Goal: Transaction & Acquisition: Purchase product/service

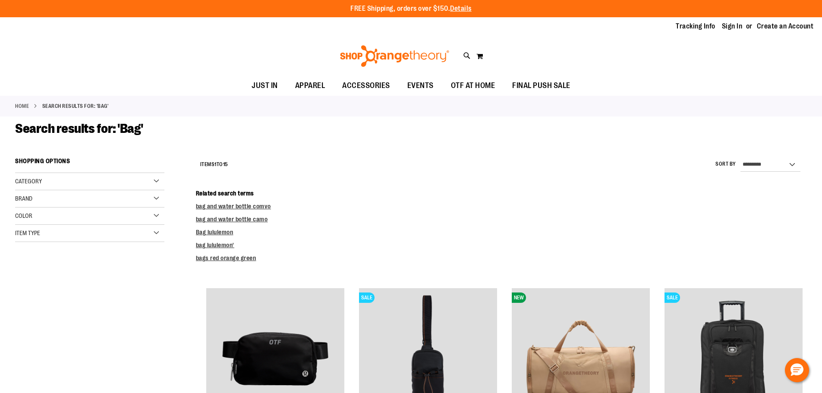
type input "**********"
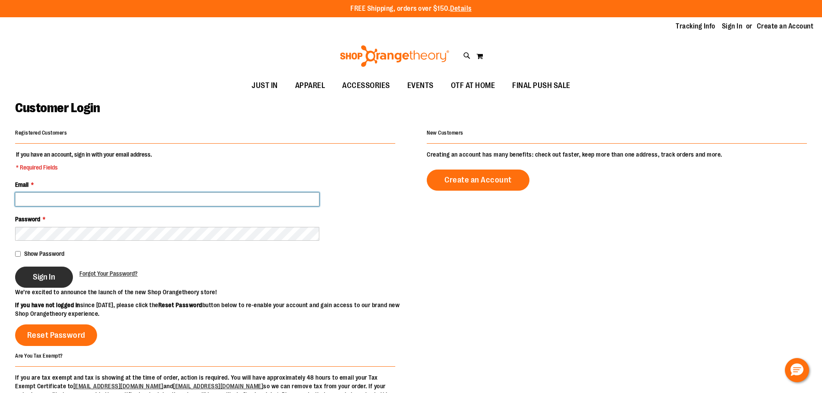
type input "**********"
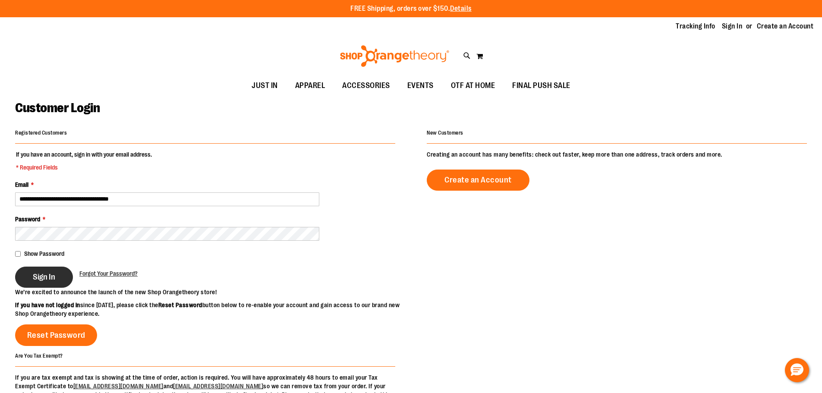
type input "**********"
click at [47, 273] on span "Sign In" at bounding box center [44, 276] width 22 height 9
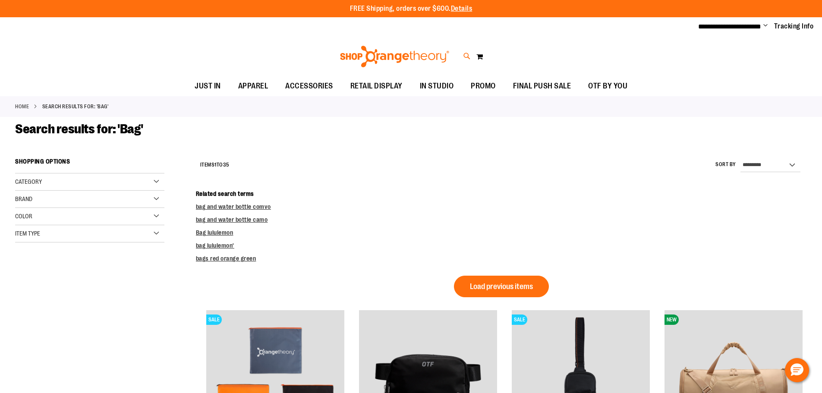
type input "**********"
click at [470, 52] on icon at bounding box center [466, 56] width 7 height 10
type input "***"
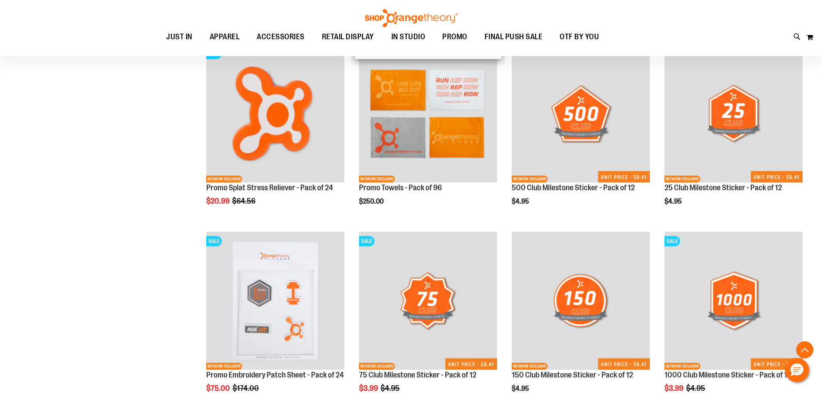
scroll to position [1380, 0]
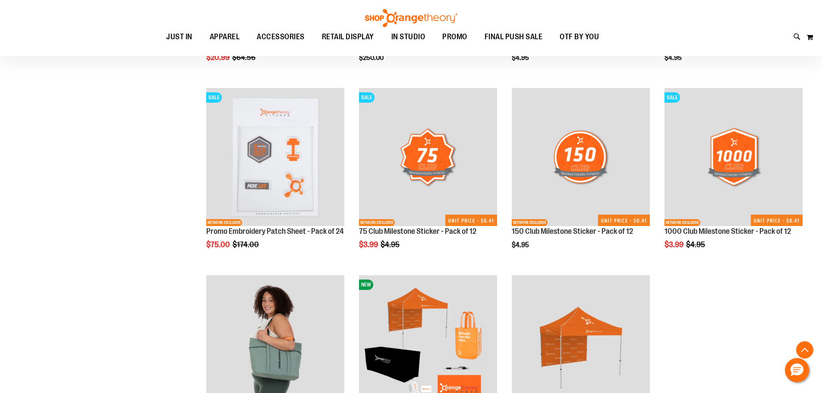
scroll to position [1596, 0]
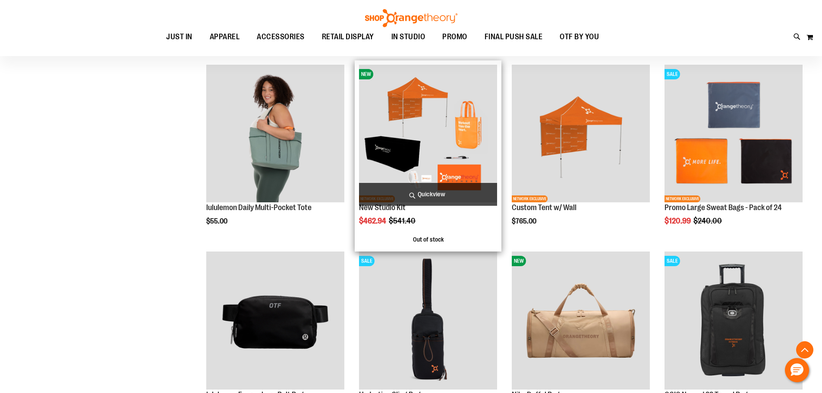
scroll to position [1725, 0]
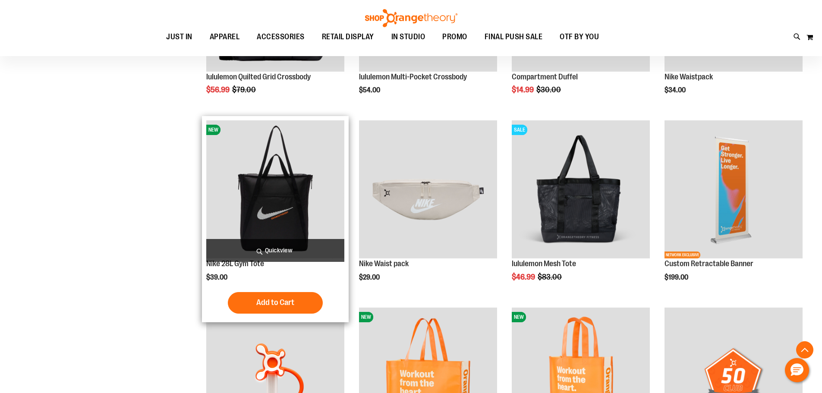
scroll to position [733, 0]
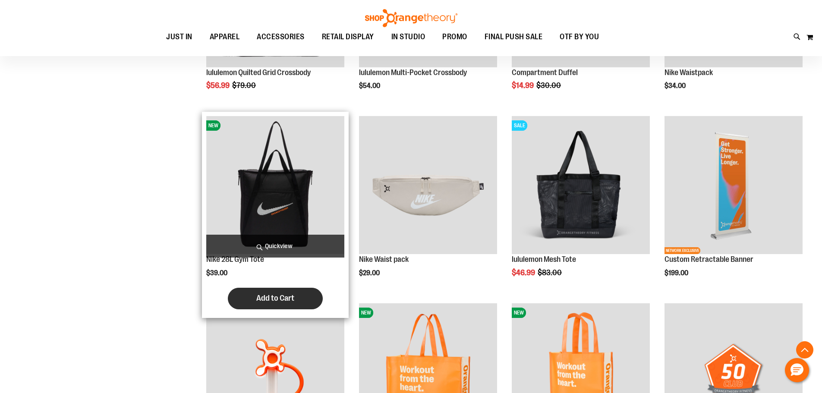
type input "**********"
click at [285, 301] on span "Add to Cart" at bounding box center [275, 297] width 38 height 9
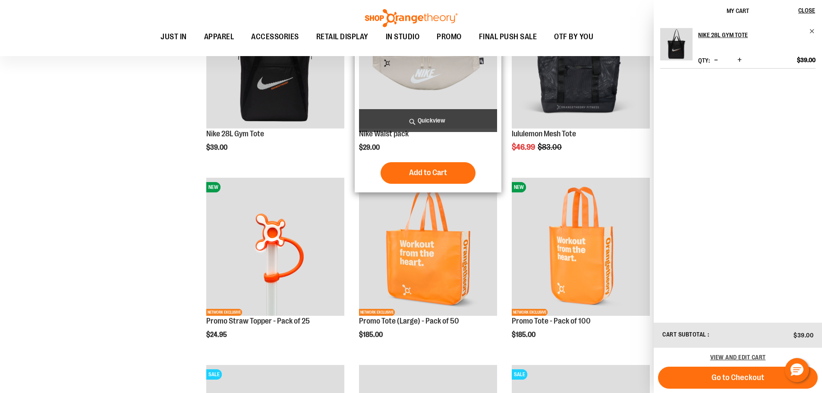
scroll to position [863, 0]
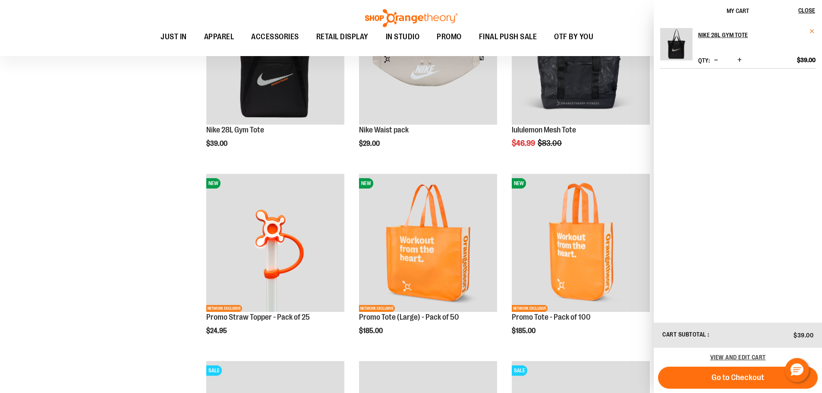
click at [812, 30] on span "Remove item" at bounding box center [812, 31] width 6 height 6
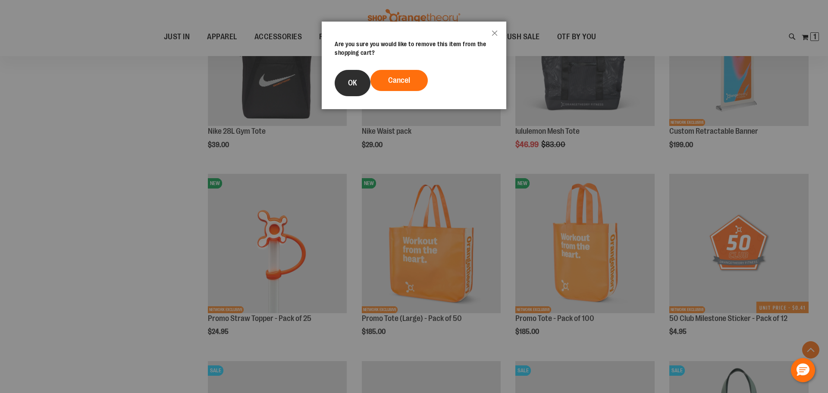
click at [344, 88] on button "OK" at bounding box center [353, 83] width 36 height 26
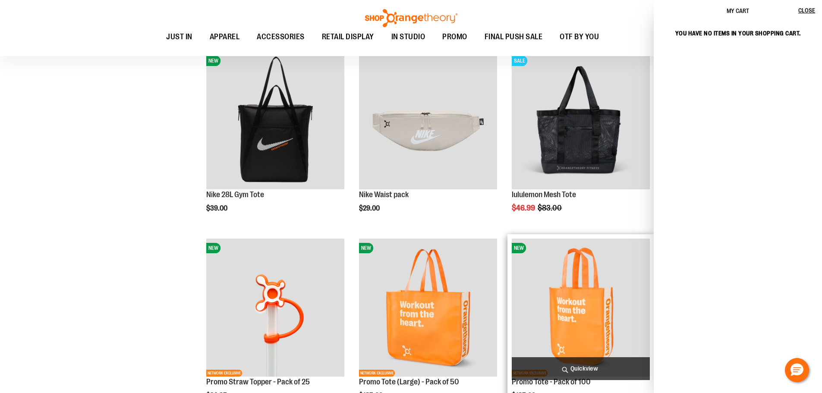
scroll to position [776, 0]
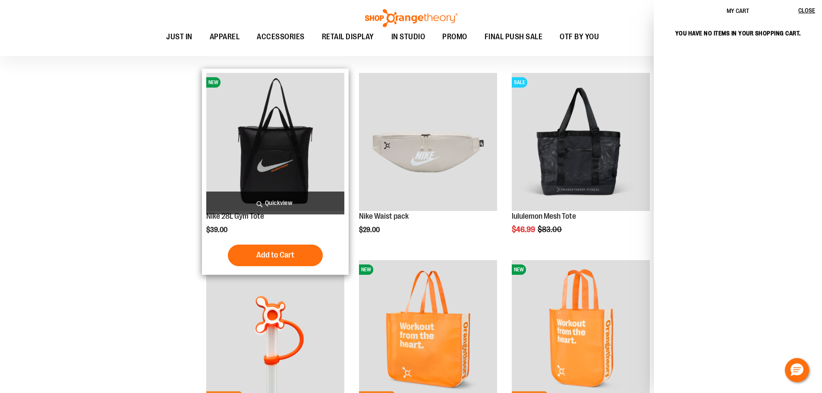
click at [261, 164] on img "product" at bounding box center [275, 142] width 138 height 138
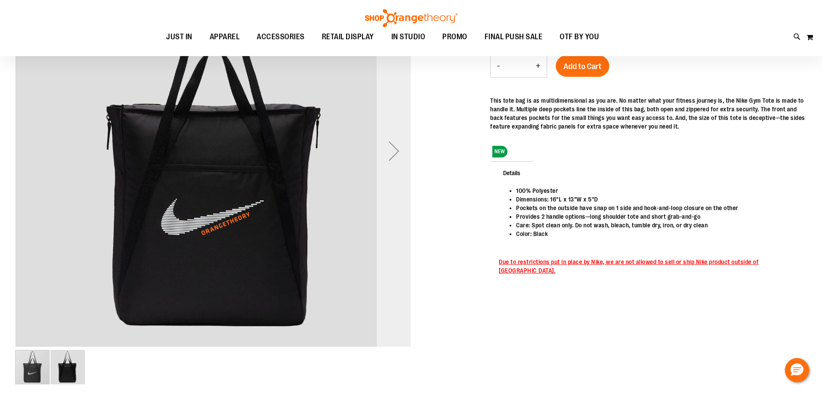
scroll to position [76, 0]
type input "**********"
click at [397, 162] on div "Next" at bounding box center [394, 151] width 35 height 35
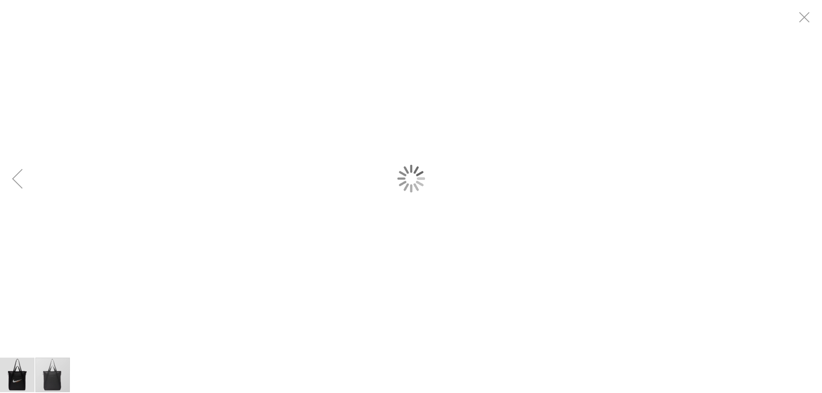
scroll to position [0, 0]
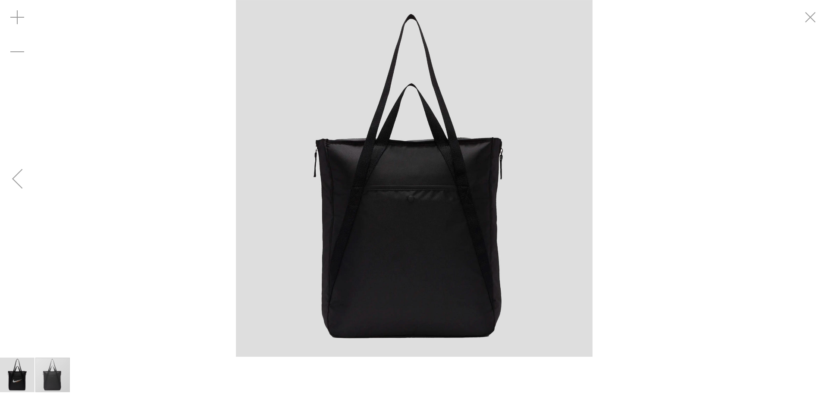
click at [21, 173] on div "Previous" at bounding box center [17, 178] width 35 height 35
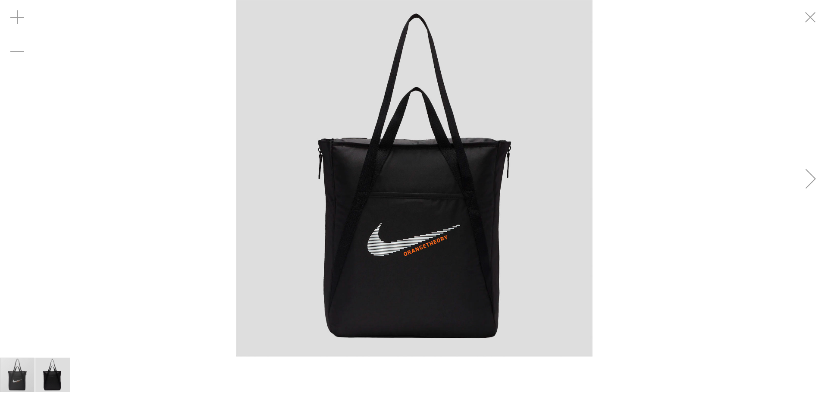
click at [818, 186] on div "Next" at bounding box center [811, 178] width 35 height 35
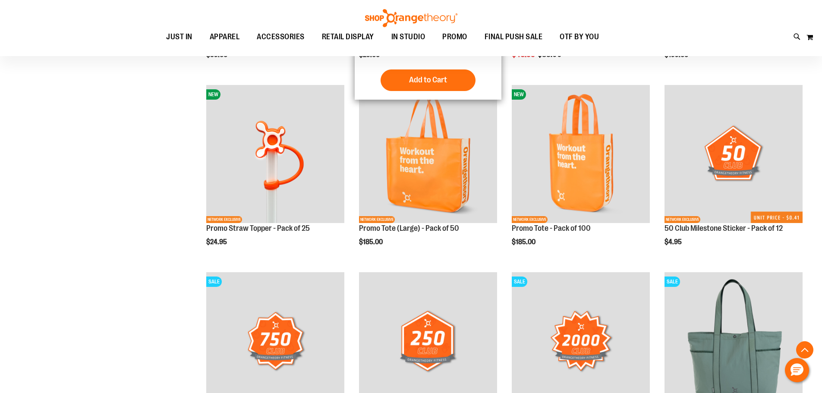
scroll to position [952, 0]
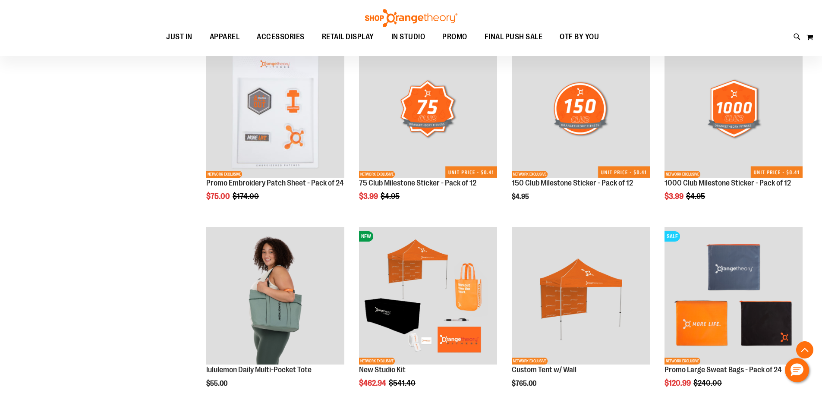
scroll to position [1599, 0]
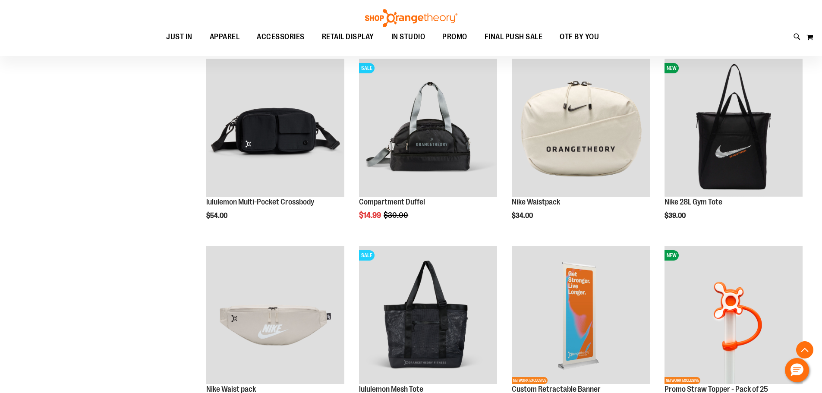
scroll to position [2289, 0]
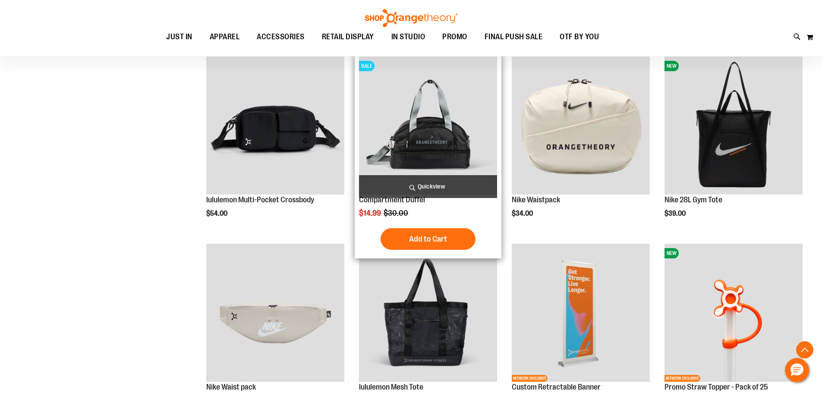
type input "**********"
click at [418, 132] on img "product" at bounding box center [428, 126] width 138 height 138
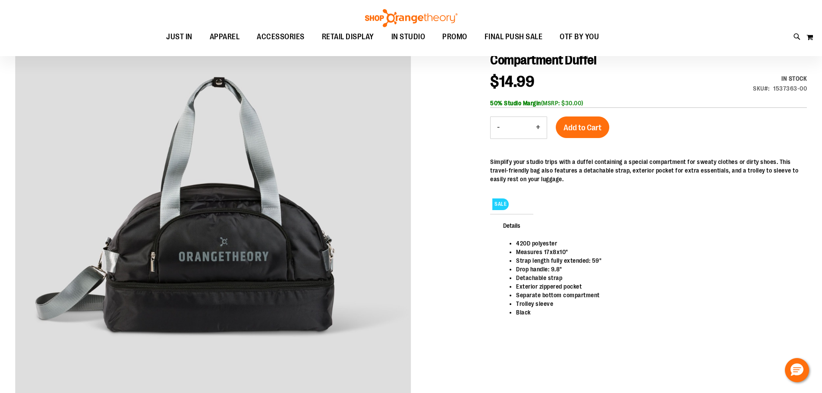
scroll to position [129, 0]
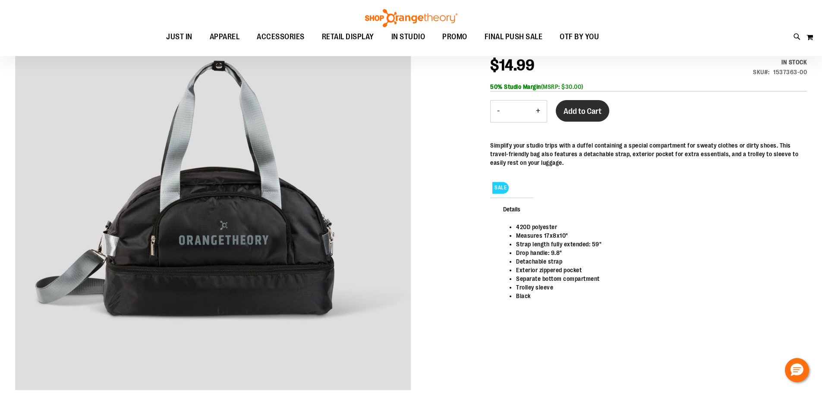
type input "**********"
click at [588, 106] on button "Add to Cart" at bounding box center [583, 111] width 54 height 22
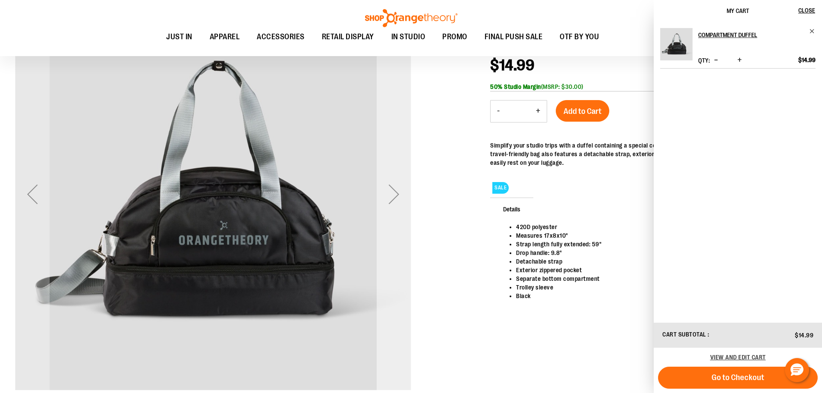
click at [403, 194] on div "Next" at bounding box center [394, 194] width 35 height 35
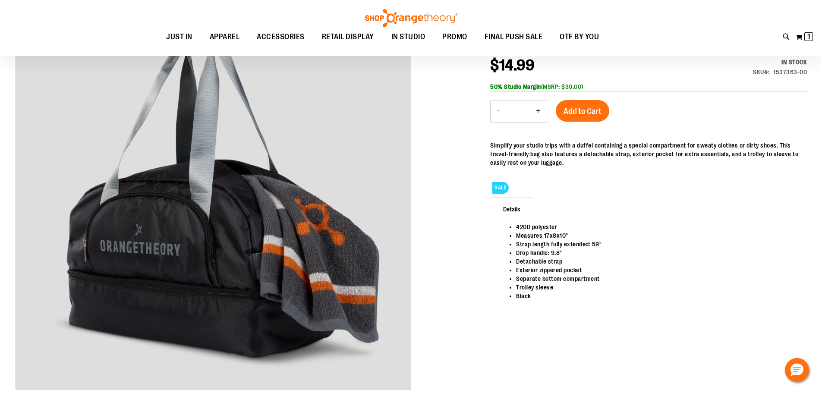
click at [538, 108] on button "+" at bounding box center [537, 112] width 17 height 22
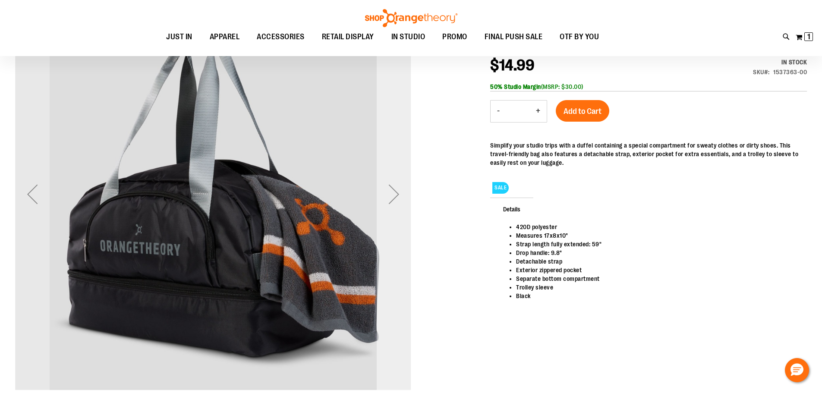
click at [397, 197] on div "Next" at bounding box center [394, 194] width 35 height 35
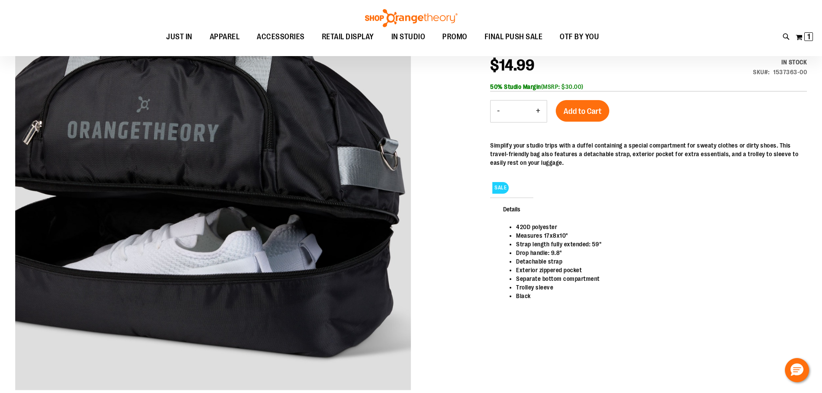
click at [541, 108] on button "+" at bounding box center [537, 112] width 17 height 22
type input "*"
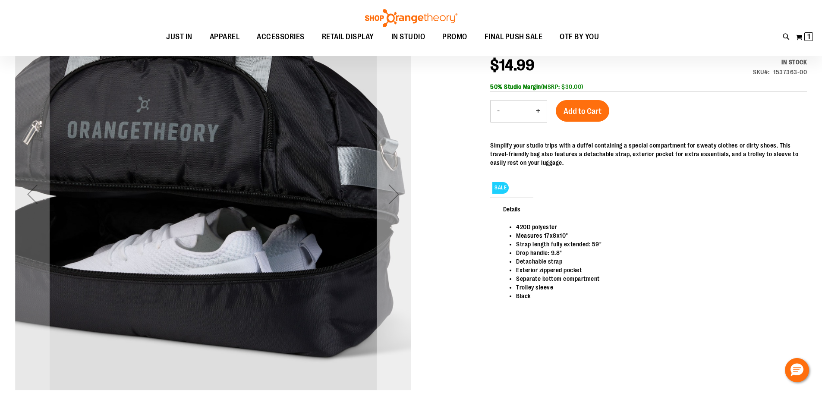
click at [390, 217] on div "Next" at bounding box center [394, 194] width 35 height 396
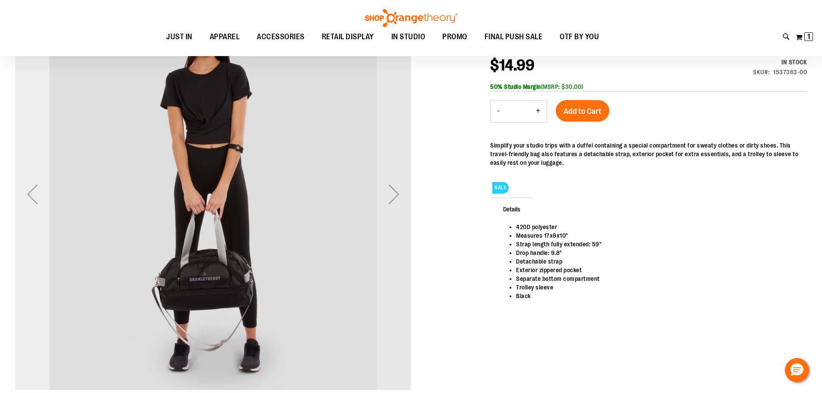
click at [28, 199] on div "Previous" at bounding box center [32, 194] width 35 height 35
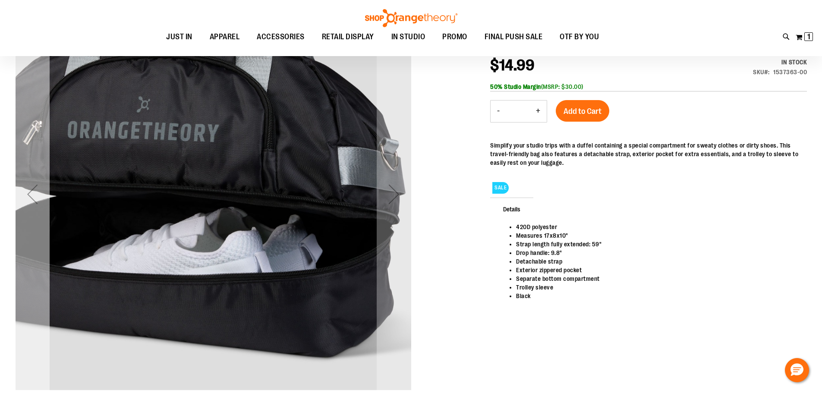
click at [28, 199] on div "Previous" at bounding box center [32, 194] width 35 height 35
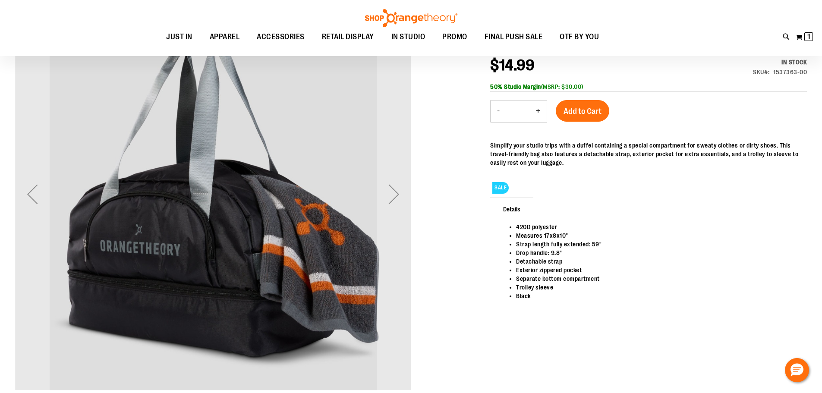
click at [393, 195] on div "Next" at bounding box center [394, 194] width 35 height 35
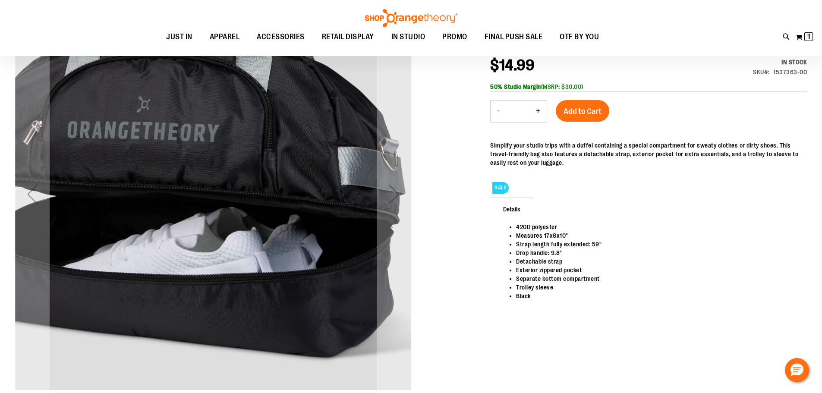
click at [393, 195] on div "Next" at bounding box center [394, 194] width 35 height 35
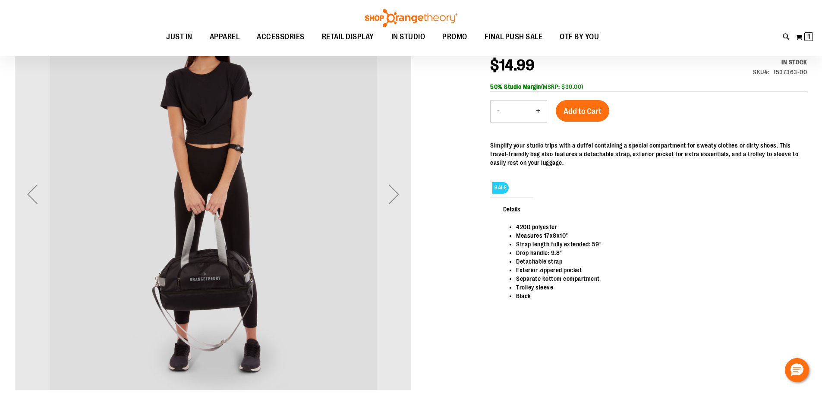
click at [393, 195] on div "Next" at bounding box center [394, 194] width 35 height 35
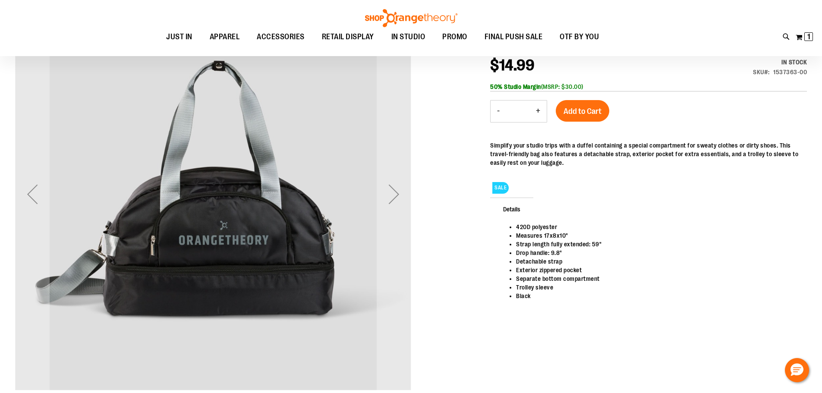
click at [393, 195] on div "Next" at bounding box center [394, 194] width 35 height 35
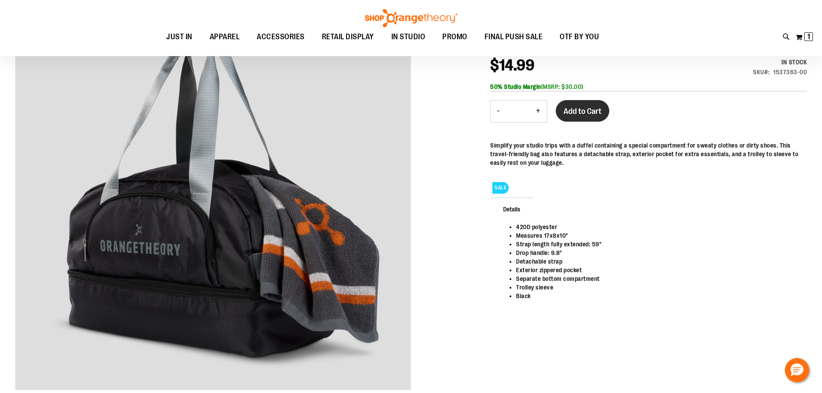
click at [588, 119] on button "Add to Cart" at bounding box center [583, 111] width 54 height 22
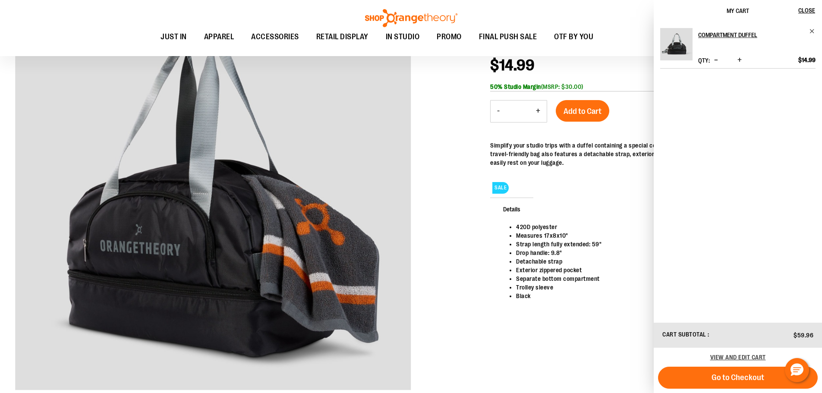
click at [715, 58] on span "Decrease product quantity" at bounding box center [716, 60] width 4 height 9
click at [741, 60] on span "Increase product quantity" at bounding box center [739, 60] width 4 height 9
click at [718, 57] on button "Decrease product quantity" at bounding box center [716, 60] width 8 height 9
